Goal: Information Seeking & Learning: Learn about a topic

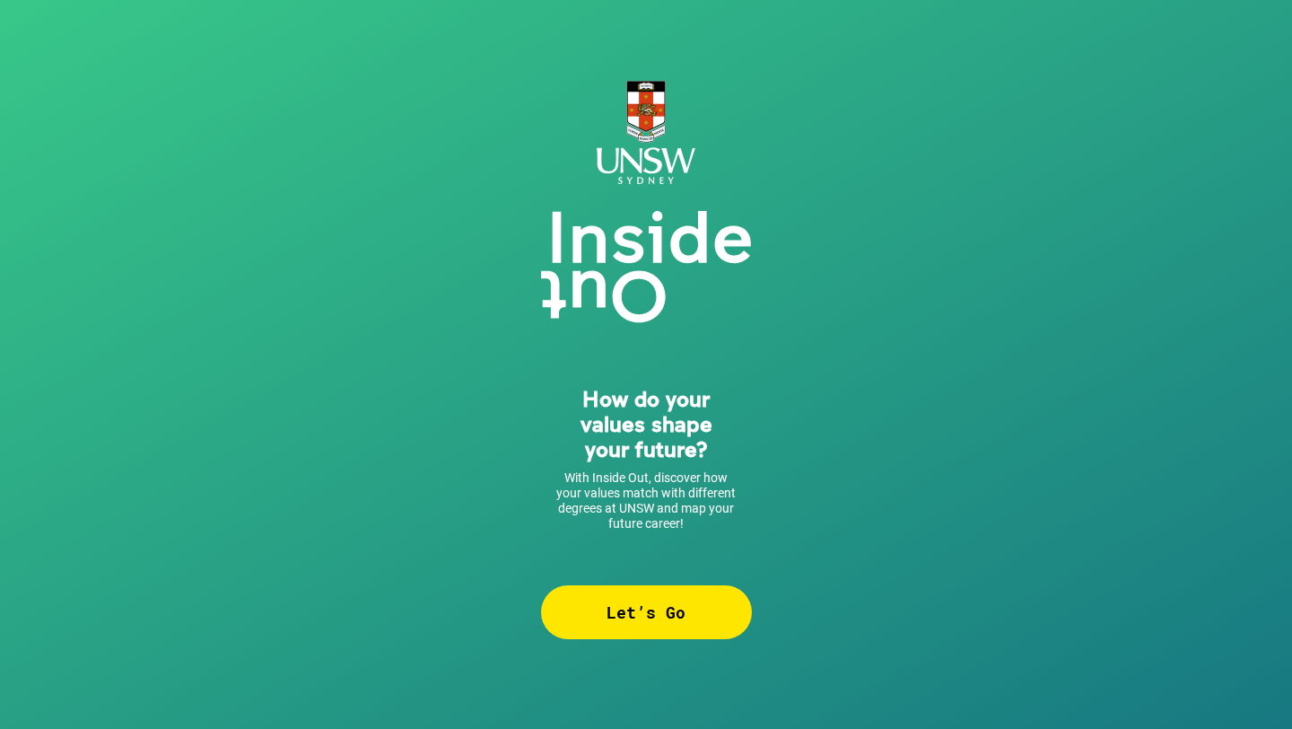
click at [656, 598] on div "Let’s Go" at bounding box center [646, 612] width 211 height 54
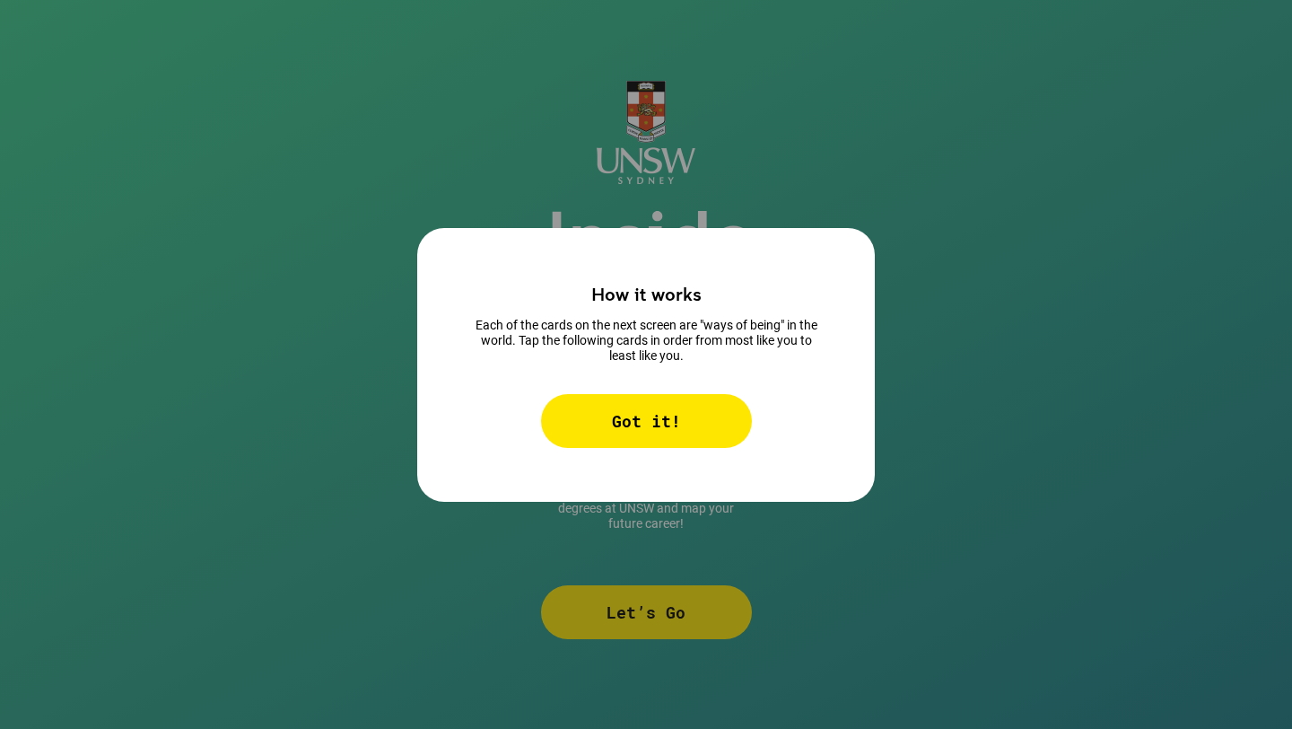
click at [617, 438] on div "Got it!" at bounding box center [646, 421] width 211 height 54
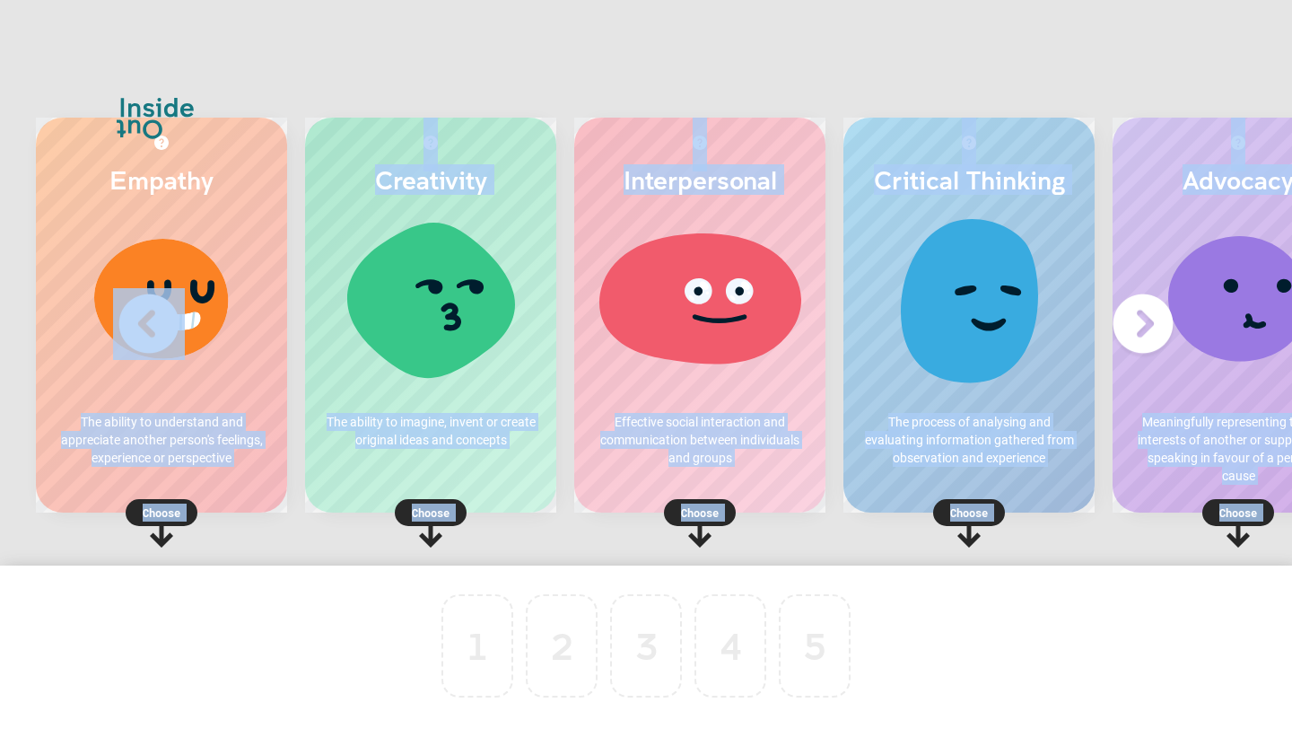
drag, startPoint x: 205, startPoint y: 391, endPoint x: 248, endPoint y: 637, distance: 249.7
click at [250, 636] on div "Empathy The ability to understand and appreciate another person's feelings, exp…" at bounding box center [646, 364] width 1292 height 729
click at [153, 515] on p "Choose" at bounding box center [161, 513] width 251 height 18
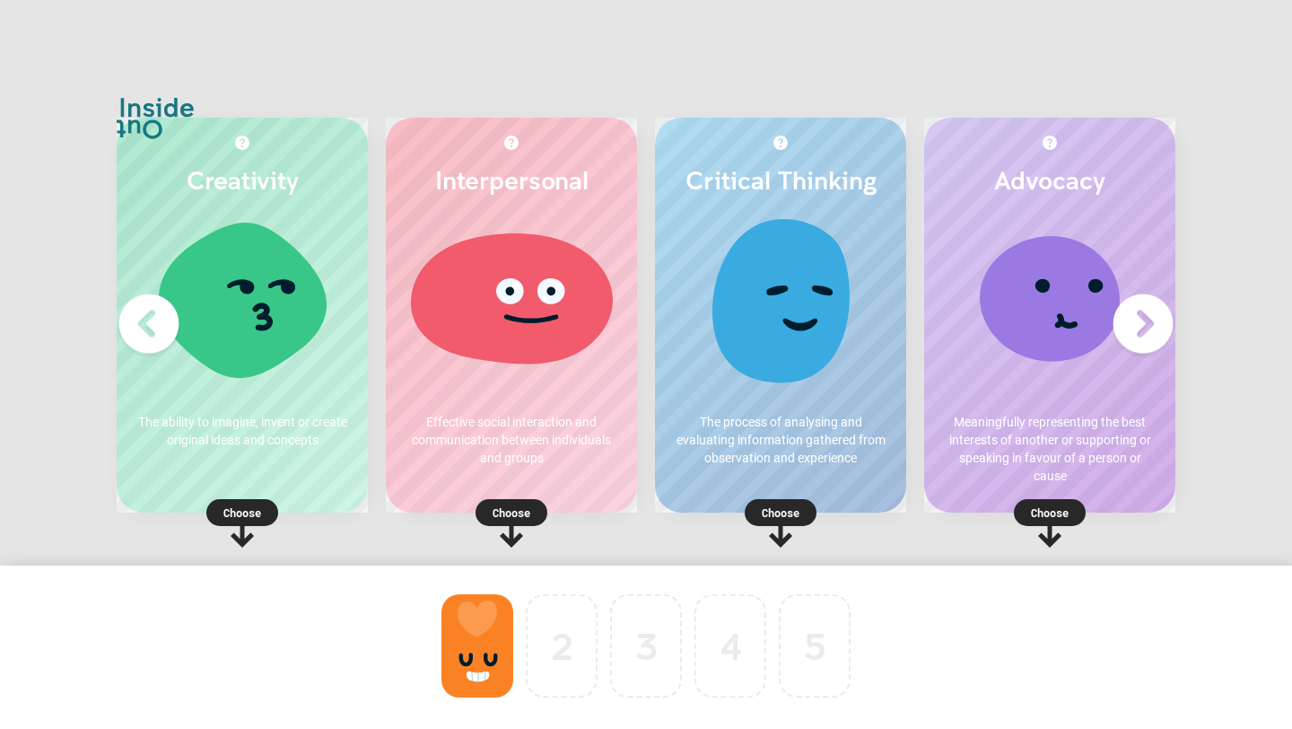
click at [1027, 516] on rect at bounding box center [1050, 512] width 72 height 27
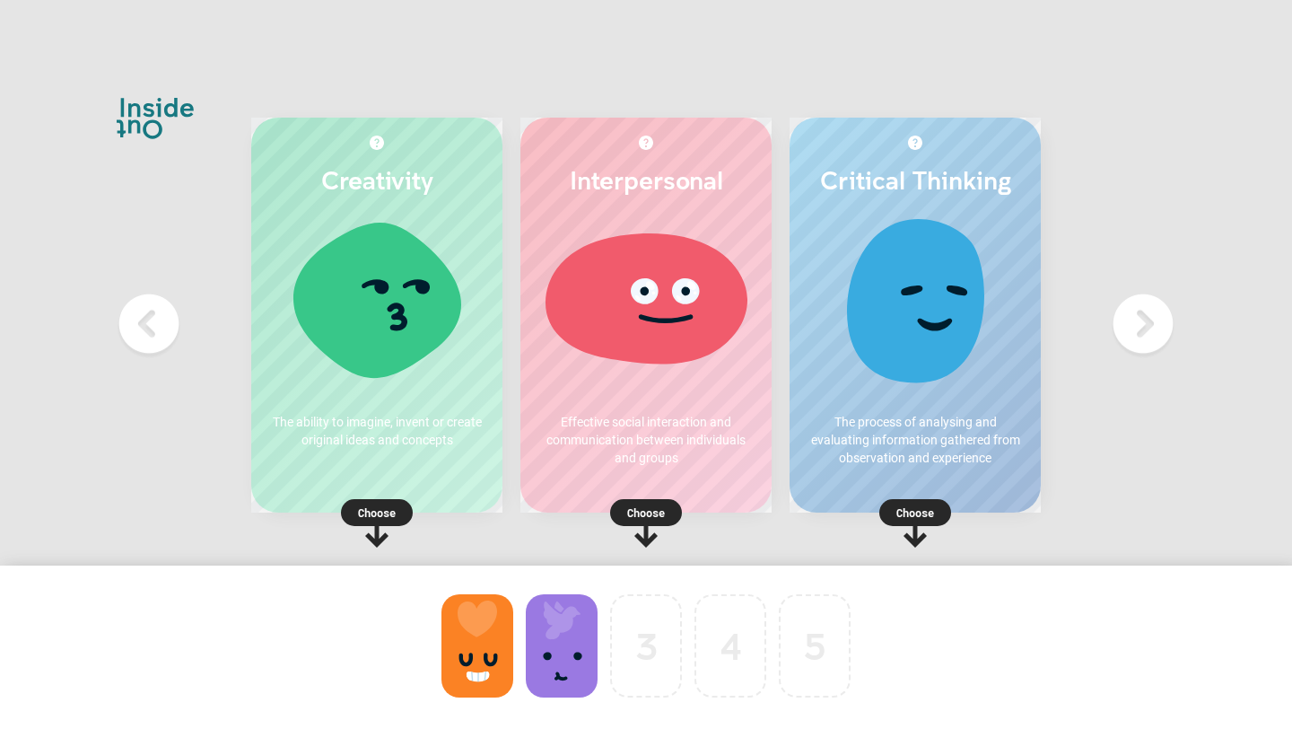
click at [914, 508] on p "Choose" at bounding box center [915, 513] width 251 height 18
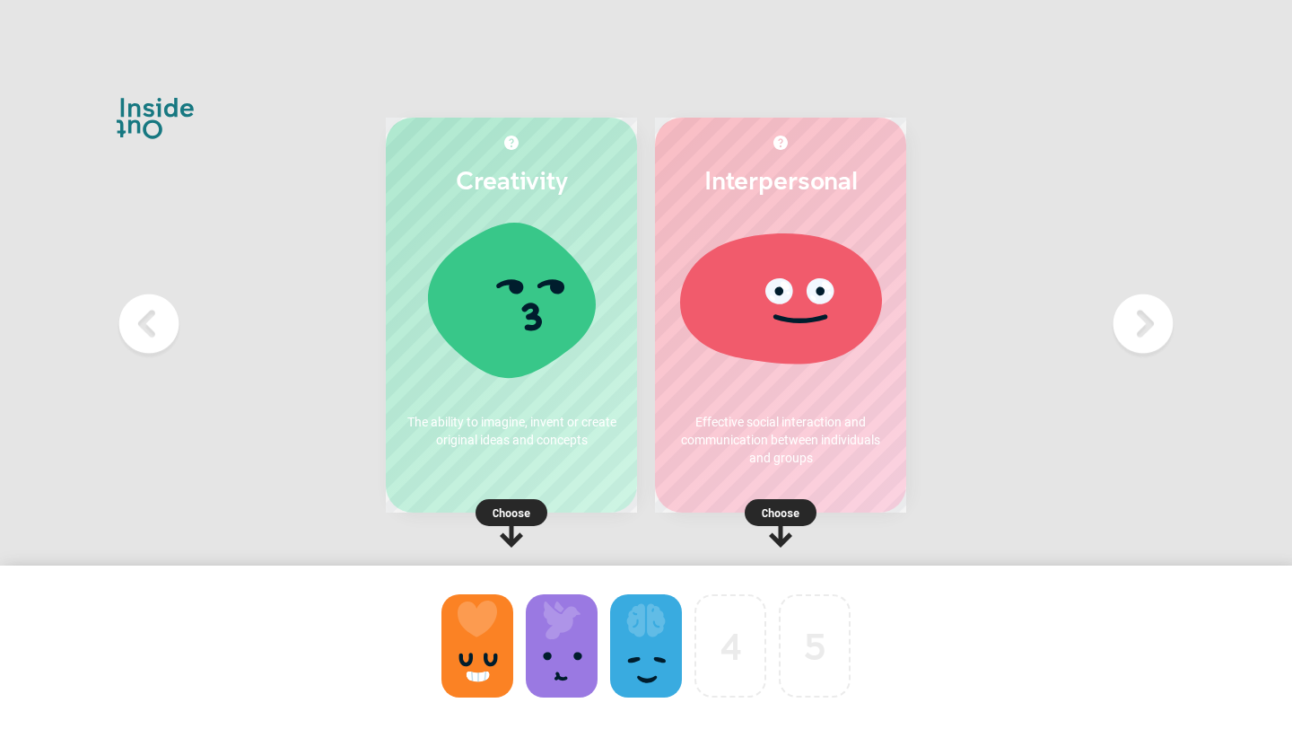
click at [783, 504] on p "Choose" at bounding box center [780, 513] width 251 height 18
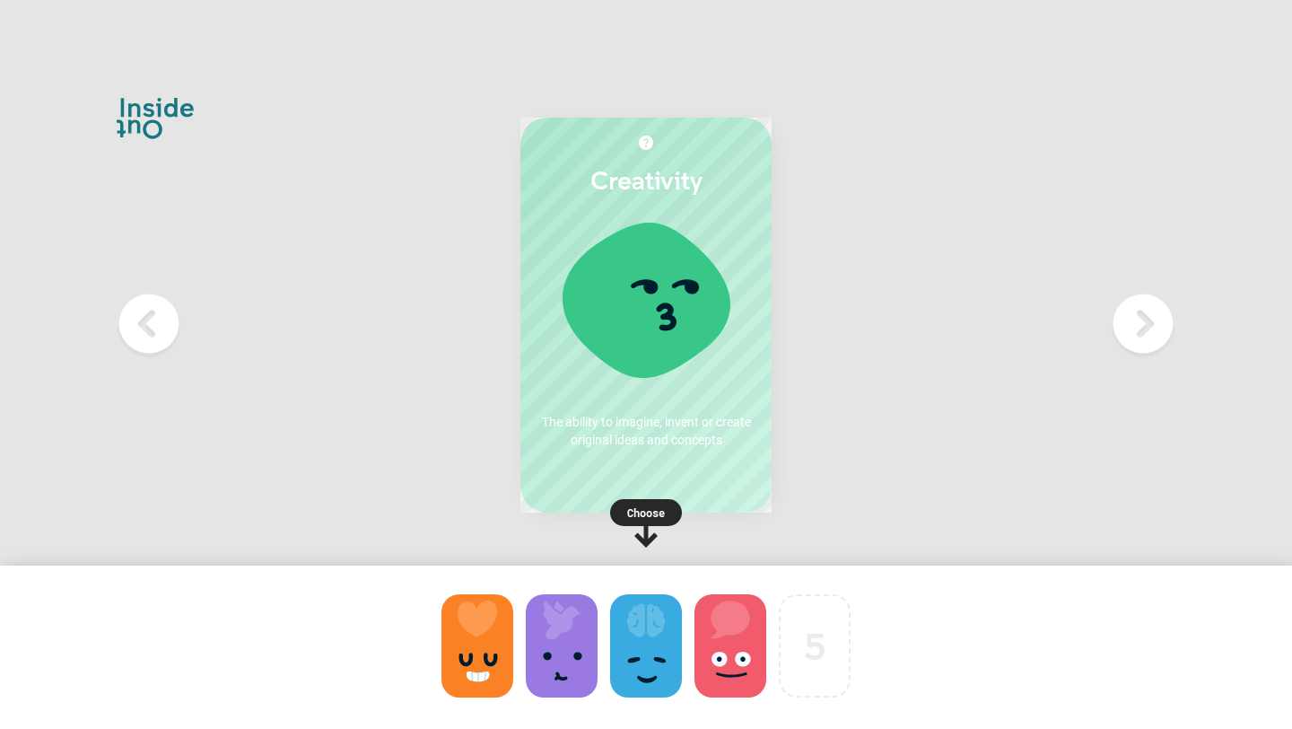
click at [653, 395] on div "Creativity The ability to imagine, invent or create original ideas and concepts…" at bounding box center [646, 315] width 251 height 395
click at [643, 508] on p "Choose" at bounding box center [646, 513] width 251 height 18
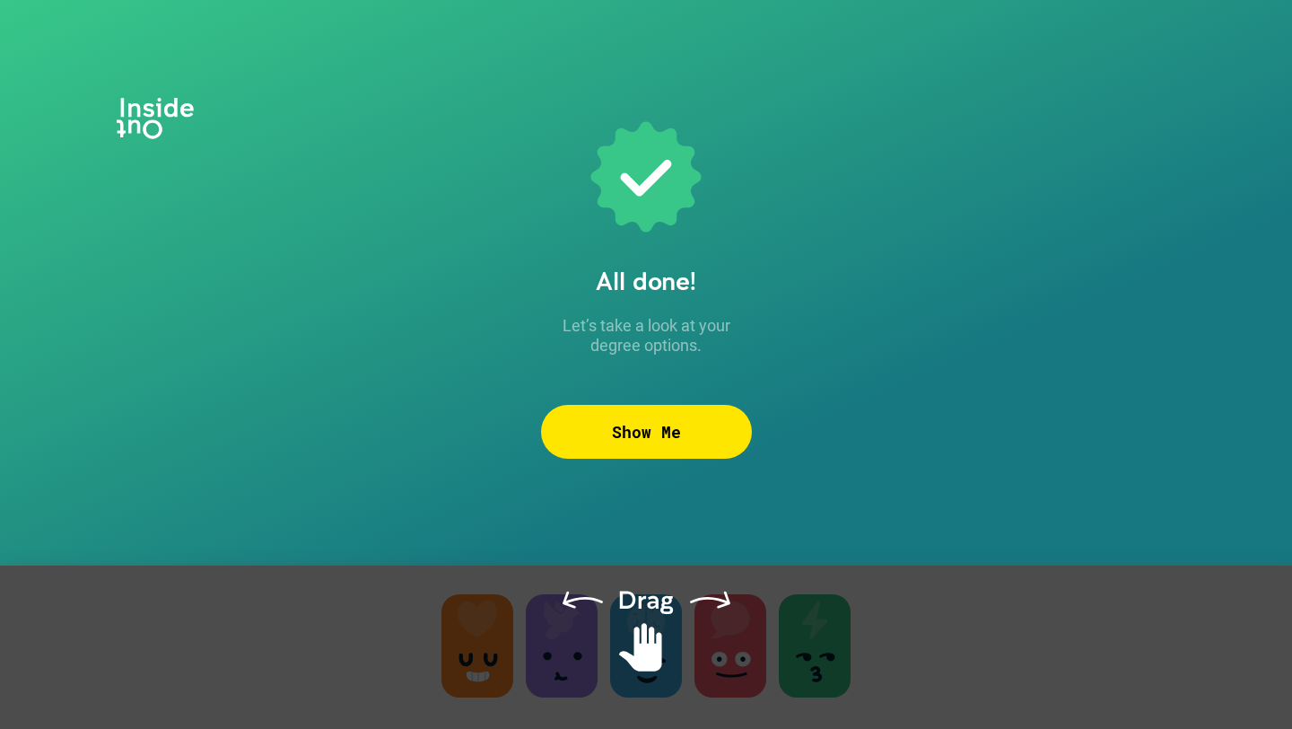
click at [691, 433] on div "Show Me" at bounding box center [646, 432] width 211 height 54
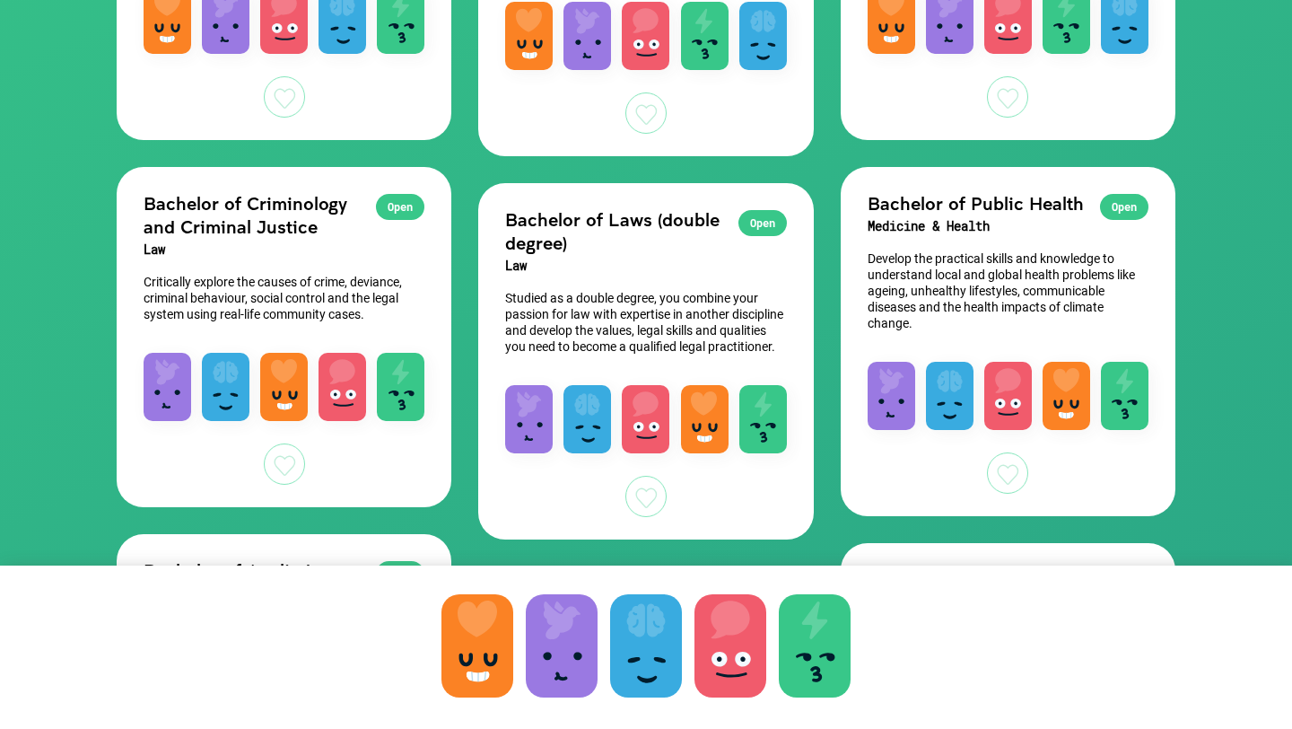
scroll to position [486, 0]
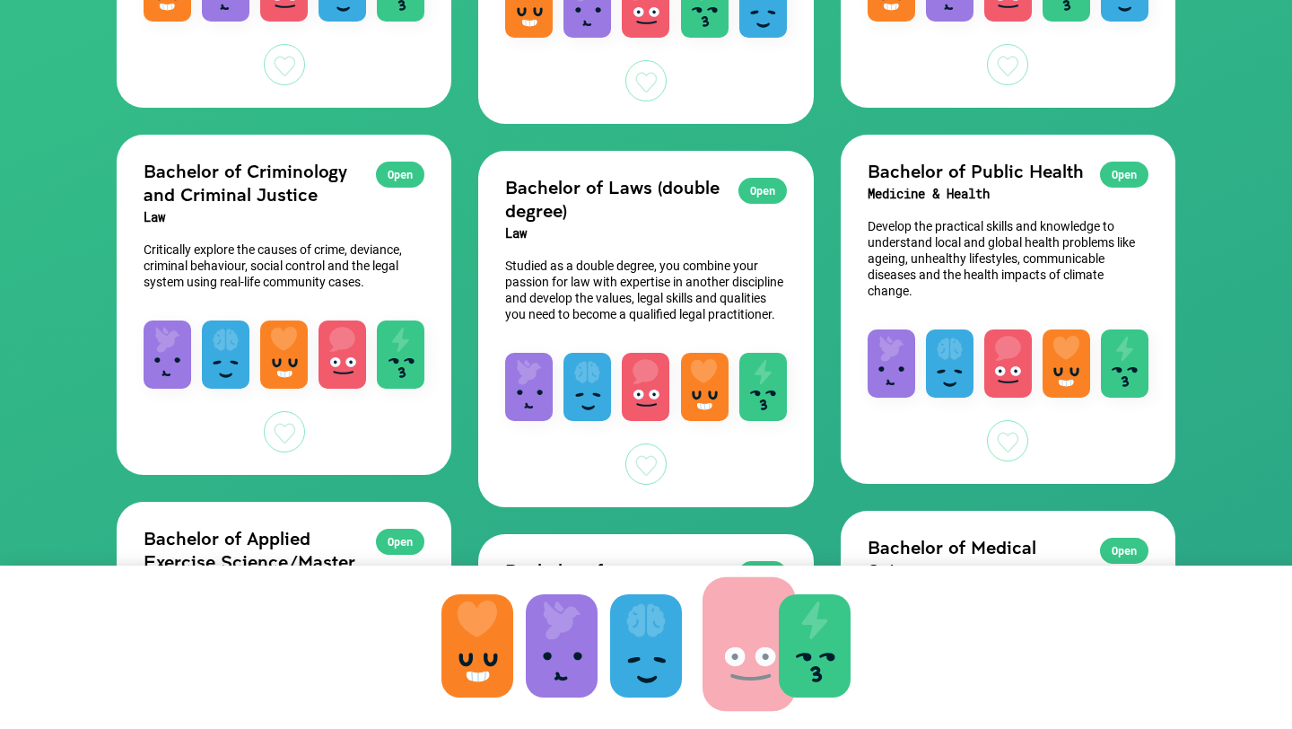
drag, startPoint x: 718, startPoint y: 621, endPoint x: 737, endPoint y: 619, distance: 18.9
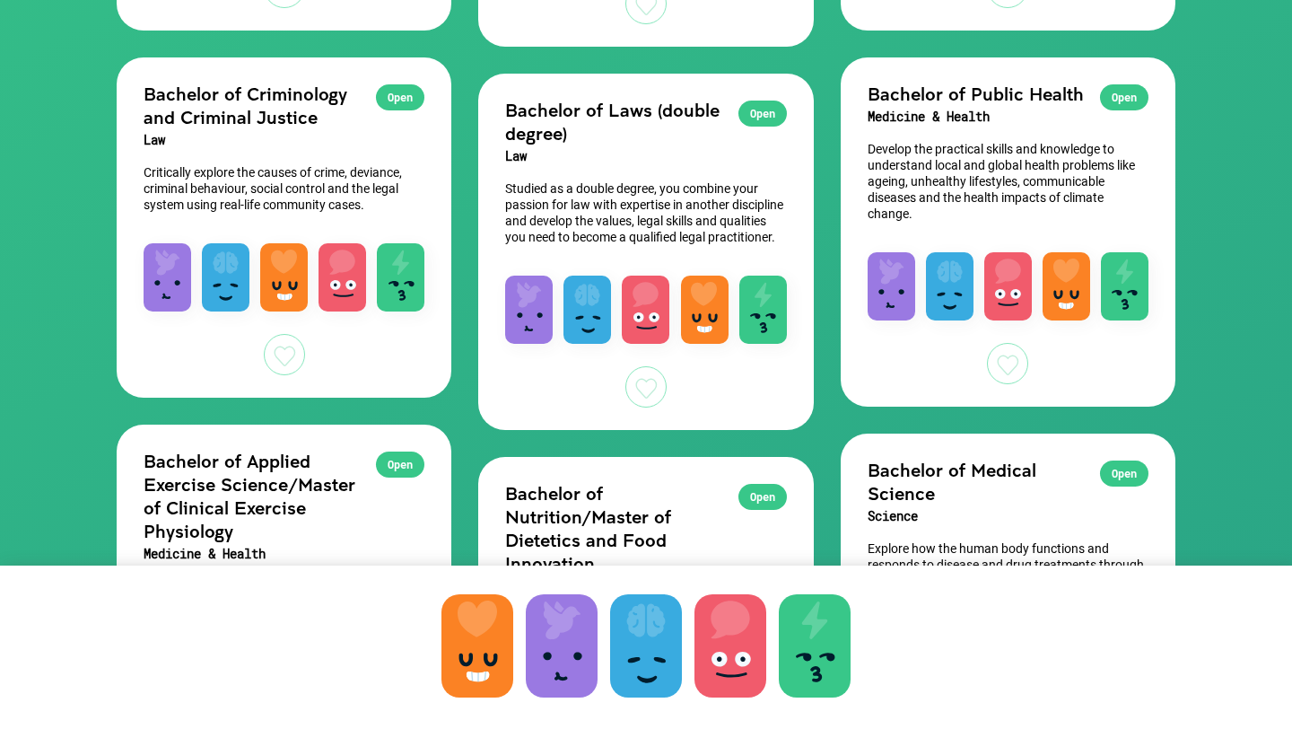
scroll to position [190, 0]
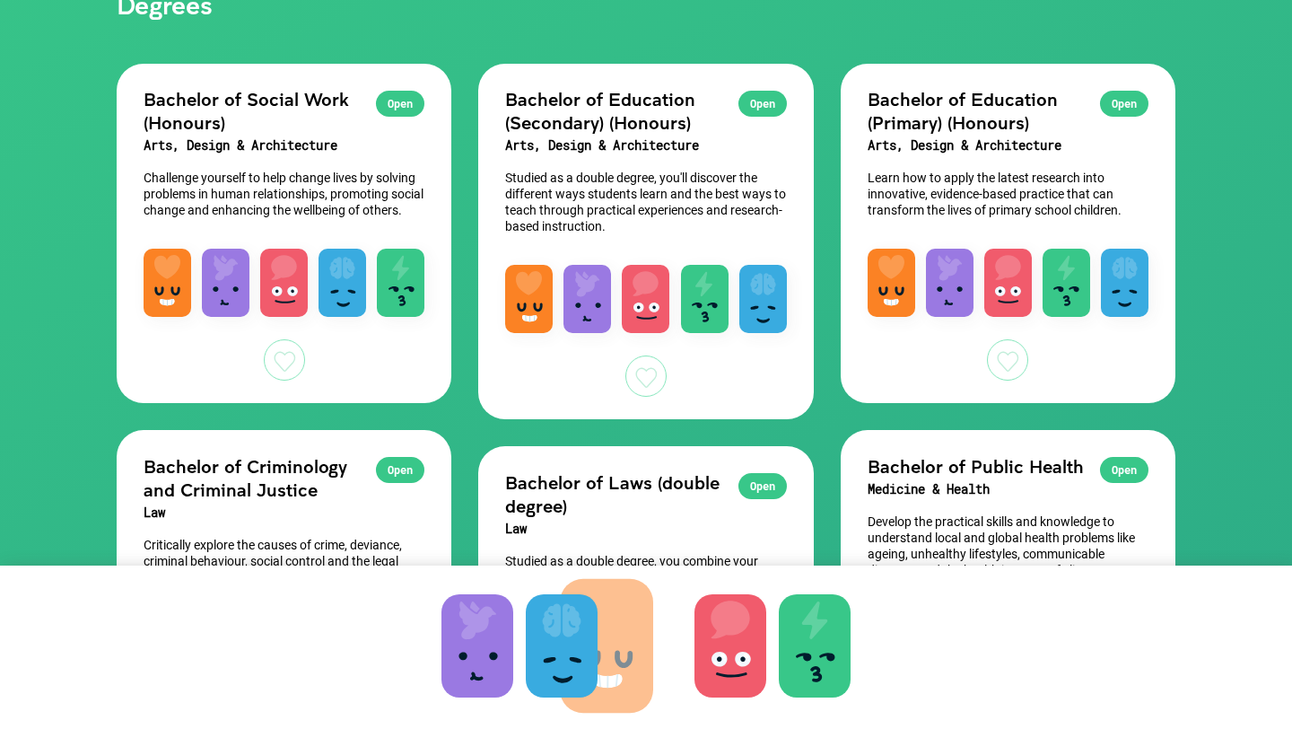
drag, startPoint x: 458, startPoint y: 655, endPoint x: 582, endPoint y: 654, distance: 124.8
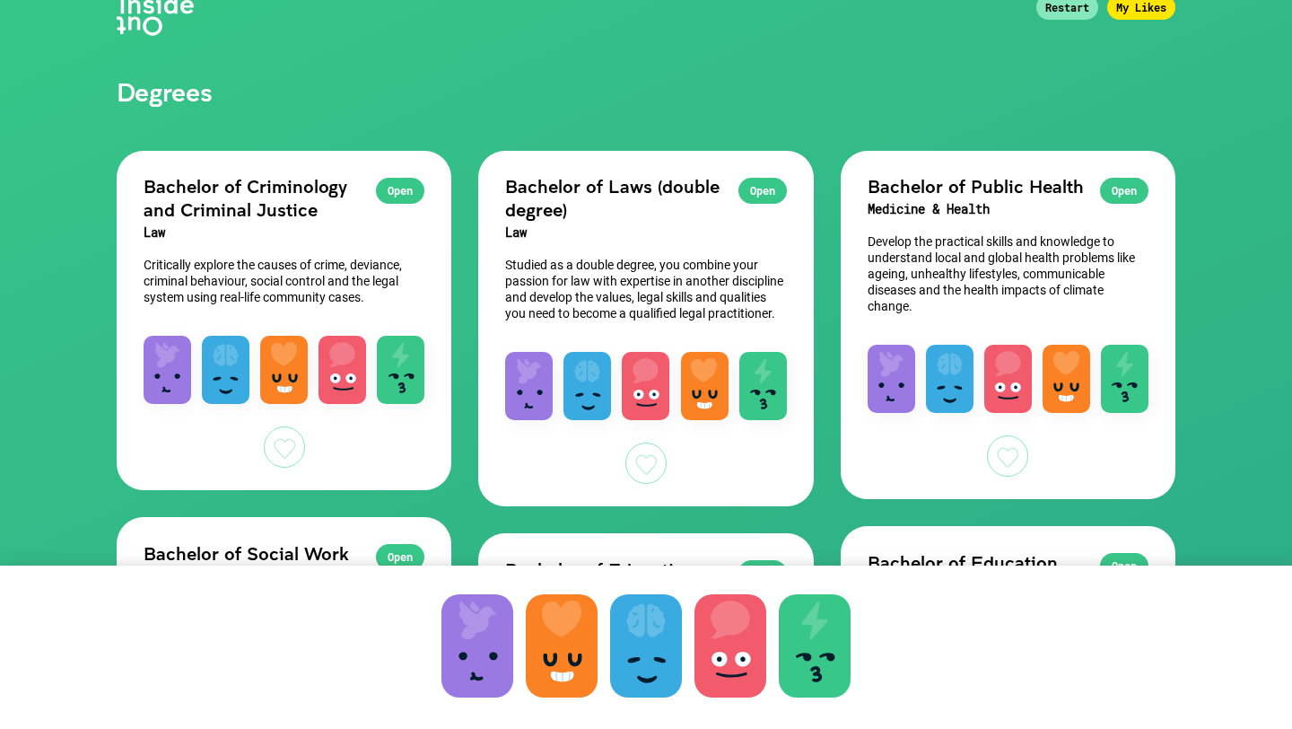
scroll to position [102, 0]
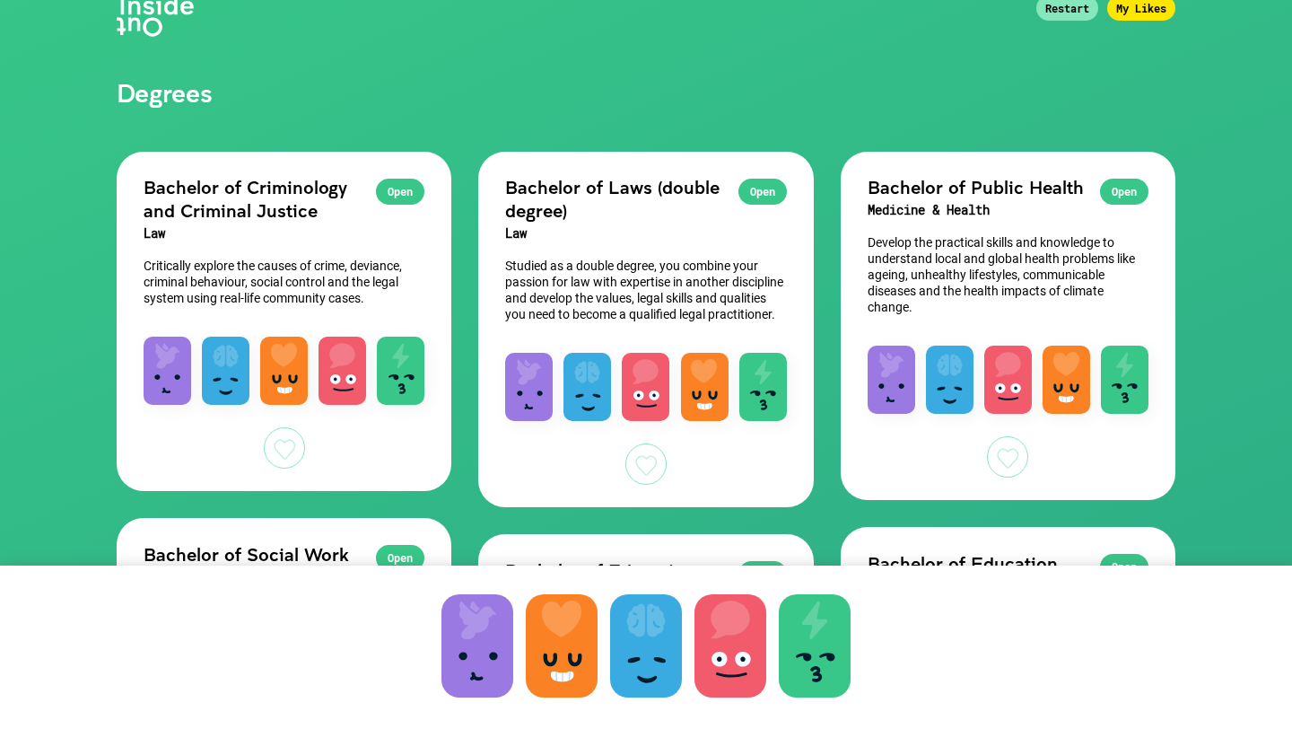
click at [681, 293] on p "Studied as a double degree, you combine your passion for law with expertise in …" at bounding box center [645, 290] width 281 height 65
